Goal: Find specific page/section: Find specific page/section

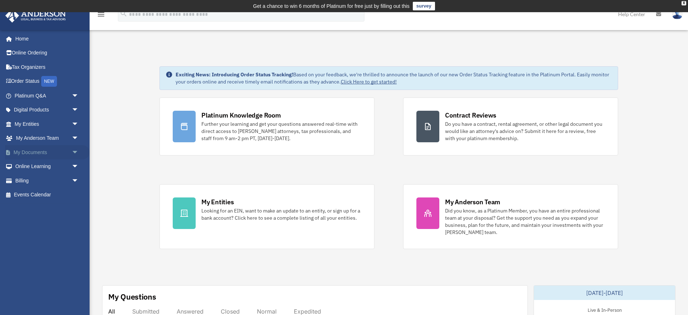
click at [67, 152] on link "My Documents arrow_drop_down" at bounding box center [47, 152] width 85 height 14
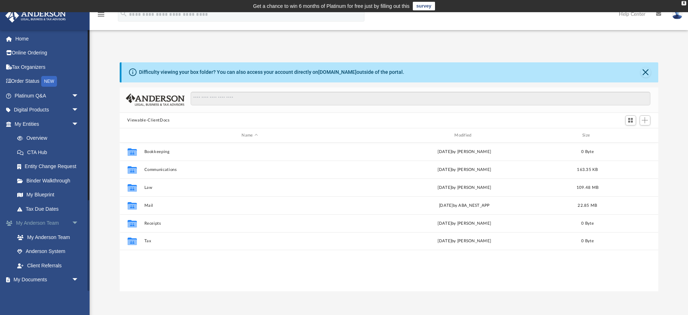
scroll to position [163, 539]
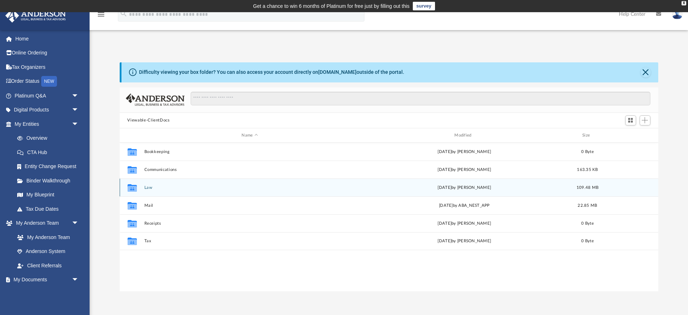
click at [145, 192] on div "Collaborated Folder Law Wed Sep 3 2025 by Nikki Llagas 109.48 MB" at bounding box center [389, 187] width 539 height 18
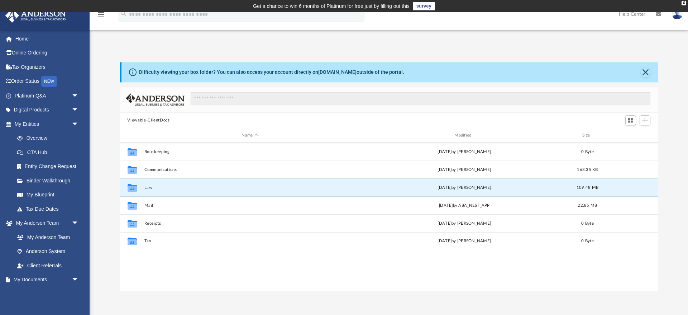
click at [149, 189] on button "Law" at bounding box center [249, 187] width 211 height 5
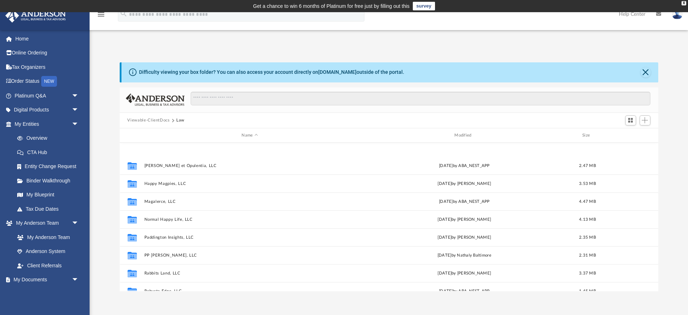
scroll to position [210, 0]
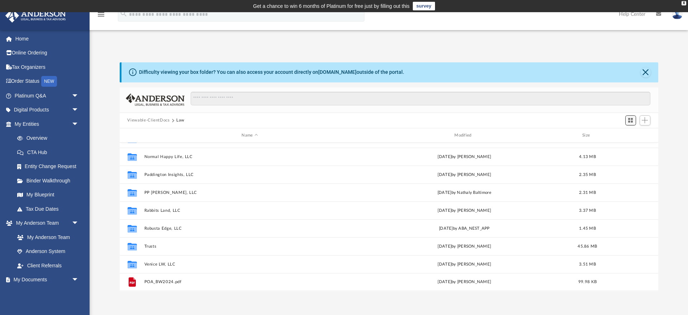
click at [629, 119] on span "Switch to Grid View" at bounding box center [630, 120] width 6 height 6
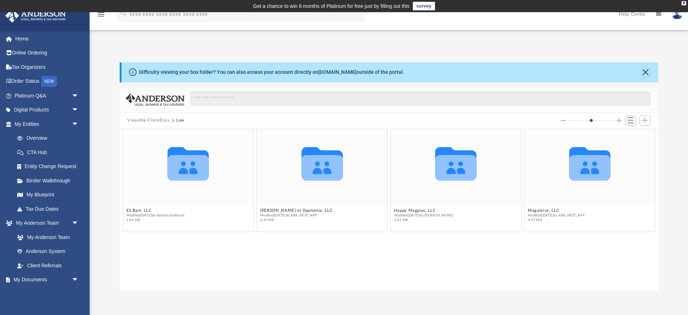
scroll to position [0, 0]
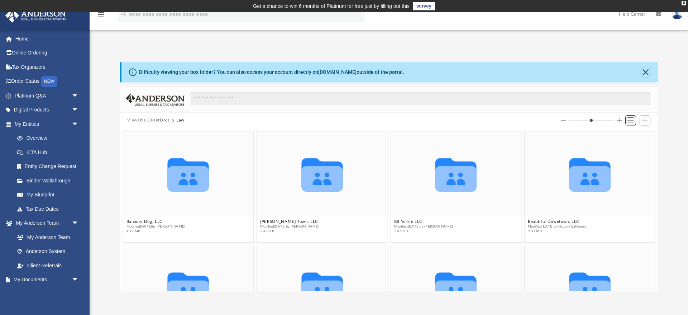
click at [632, 119] on span "Switch to List View" at bounding box center [630, 120] width 6 height 6
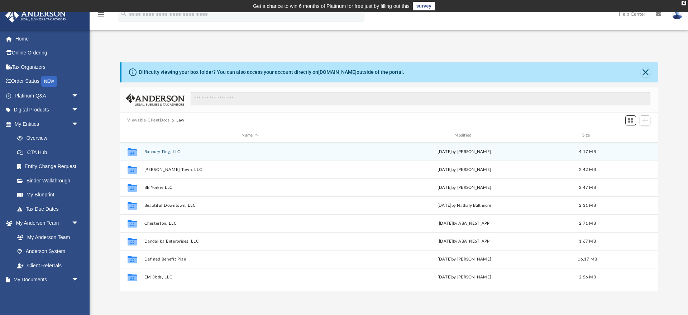
scroll to position [163, 539]
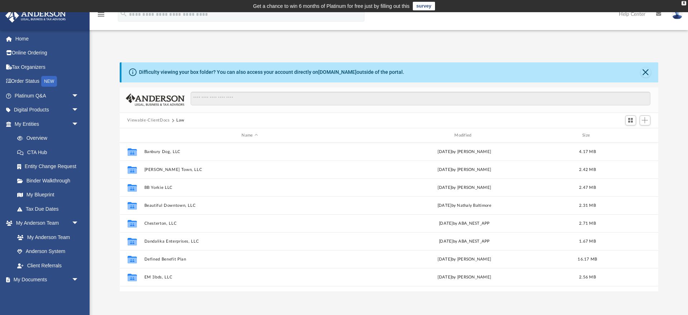
click at [158, 119] on button "Viewable-ClientDocs" at bounding box center [148, 120] width 42 height 6
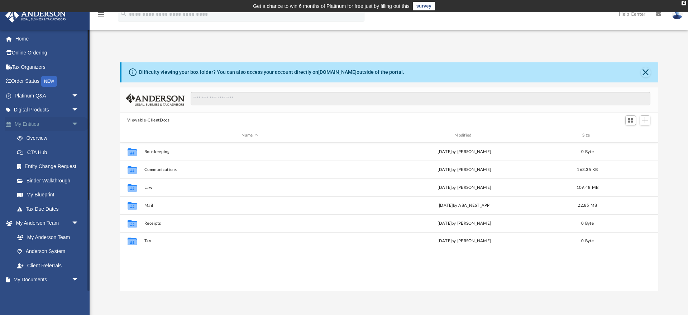
click at [75, 124] on span "arrow_drop_down" at bounding box center [79, 124] width 14 height 15
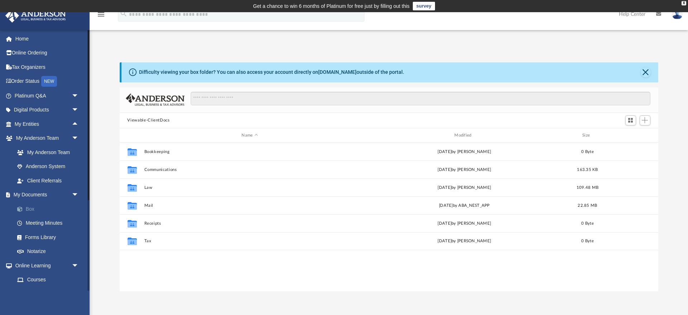
click at [33, 211] on link "Box" at bounding box center [50, 209] width 80 height 14
click at [30, 208] on link "Box" at bounding box center [50, 209] width 80 height 14
click at [43, 211] on link "Box" at bounding box center [50, 209] width 80 height 14
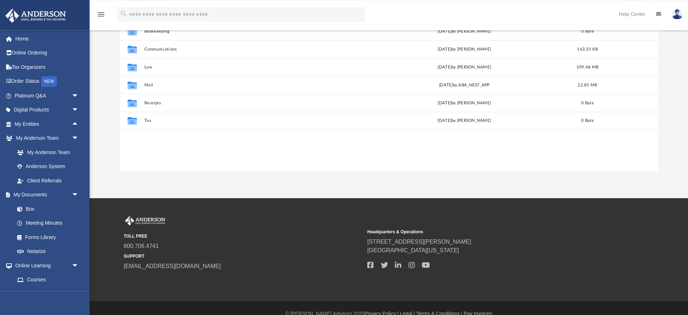
scroll to position [0, 0]
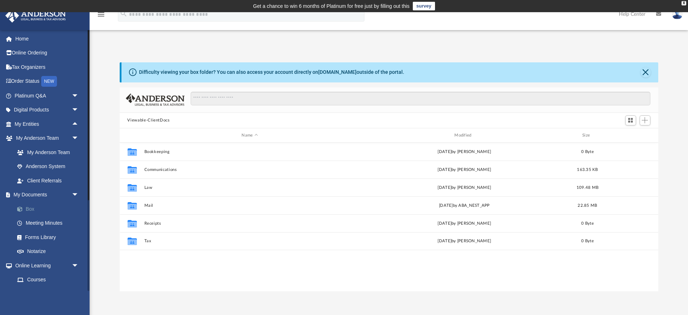
click at [30, 207] on link "Box" at bounding box center [50, 209] width 80 height 14
click at [73, 195] on span "arrow_drop_down" at bounding box center [79, 195] width 14 height 15
click at [73, 195] on span "arrow_drop_up" at bounding box center [79, 195] width 14 height 15
click at [30, 208] on link "Box" at bounding box center [50, 209] width 80 height 14
click at [644, 73] on button "Close" at bounding box center [646, 72] width 10 height 10
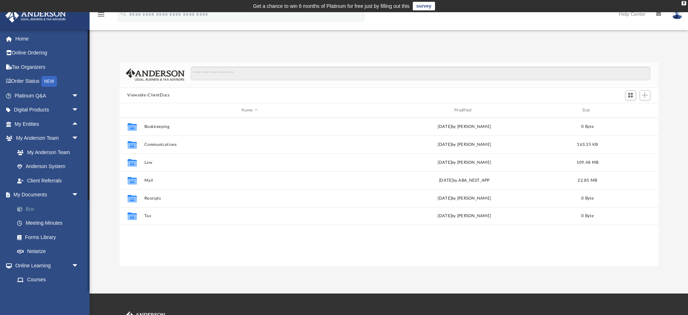
click at [54, 212] on link "Box" at bounding box center [50, 209] width 80 height 14
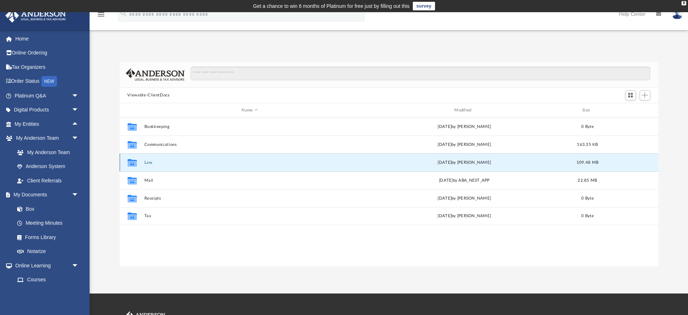
click at [148, 164] on button "Law" at bounding box center [249, 162] width 211 height 5
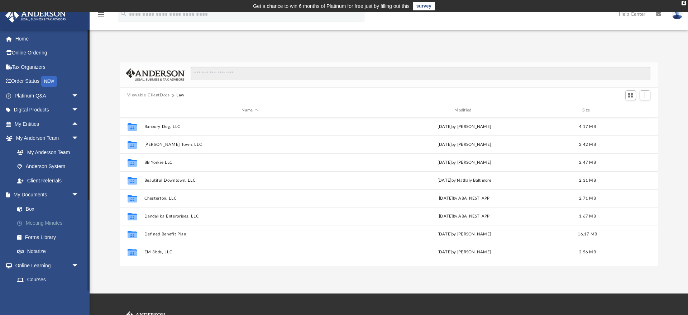
click at [60, 223] on link "Meeting Minutes" at bounding box center [50, 223] width 80 height 14
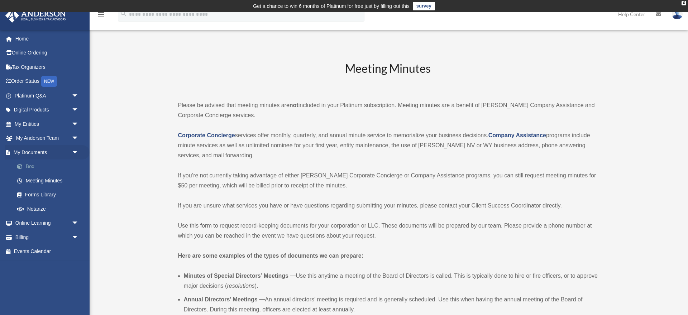
click at [33, 165] on link "Box" at bounding box center [50, 166] width 80 height 14
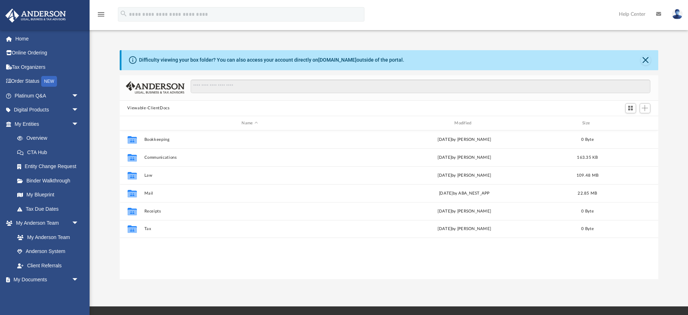
scroll to position [163, 539]
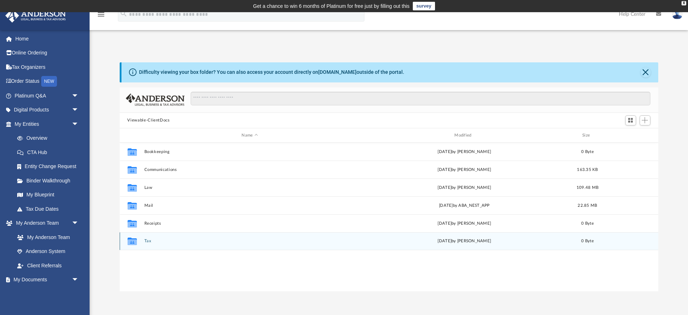
click at [159, 240] on button "Tax" at bounding box center [249, 241] width 211 height 5
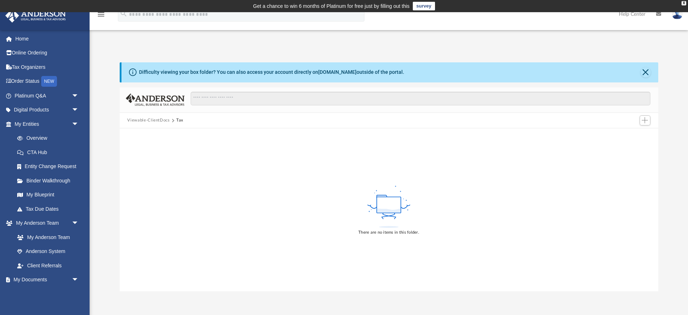
click at [160, 120] on button "Viewable-ClientDocs" at bounding box center [148, 120] width 42 height 6
